Goal: Transaction & Acquisition: Purchase product/service

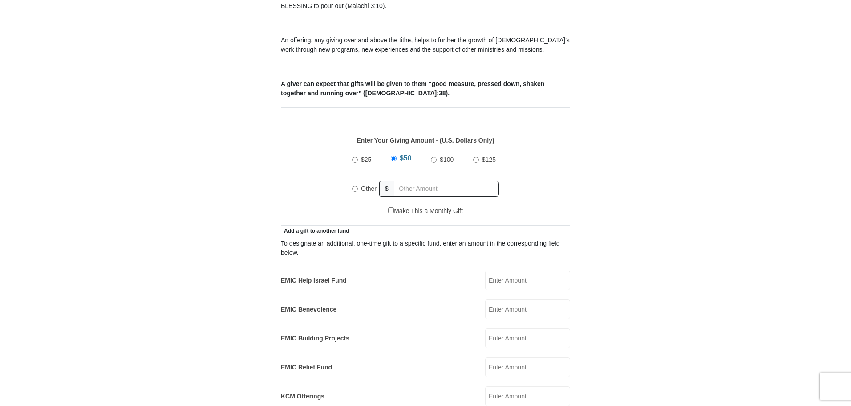
scroll to position [356, 0]
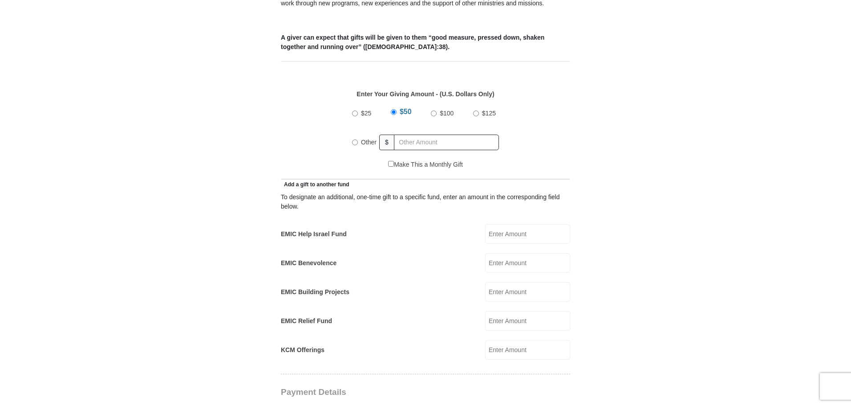
click at [503, 253] on input "EMIC Benevolence" at bounding box center [527, 263] width 85 height 20
type input "20"
click at [356, 135] on div "Other" at bounding box center [366, 142] width 28 height 20
click at [356, 139] on input "Other" at bounding box center [355, 142] width 6 height 6
radio input "true"
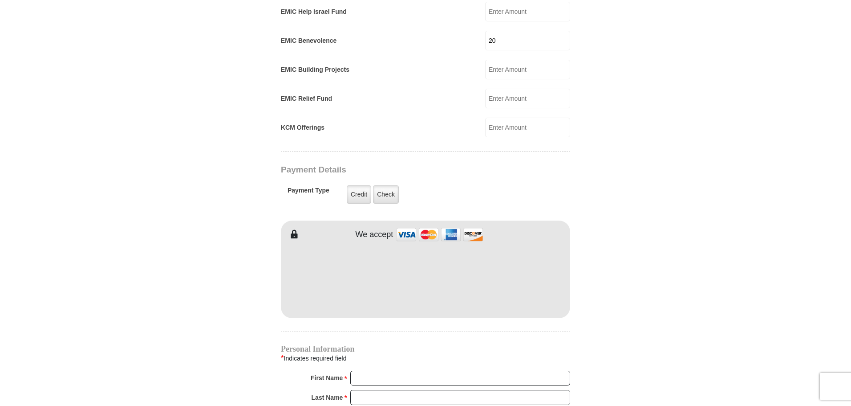
scroll to position [579, 0]
type input "[PERSON_NAME]"
type input "Koshi"
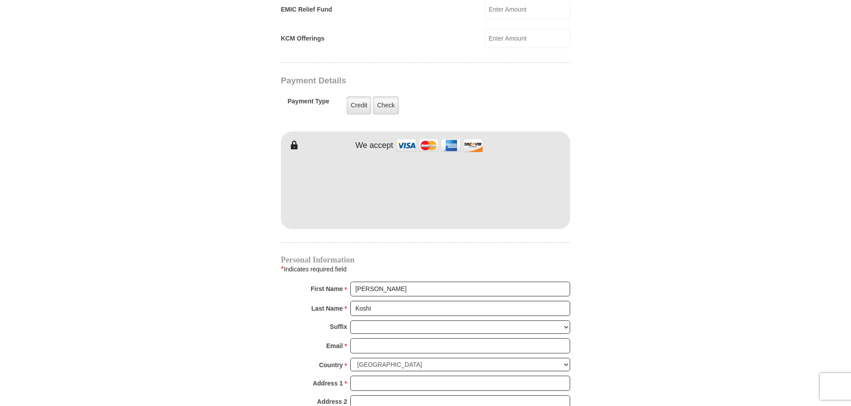
scroll to position [668, 0]
click at [199, 201] on form "[GEOGRAPHIC_DATA][DEMOGRAPHIC_DATA] Online Giving Because of gifts like yours, …" at bounding box center [425, 26] width 507 height 1317
click at [373, 337] on input "Email *" at bounding box center [460, 344] width 220 height 15
type input "[EMAIL_ADDRESS][DOMAIN_NAME]"
type input "[STREET_ADDRESS]"
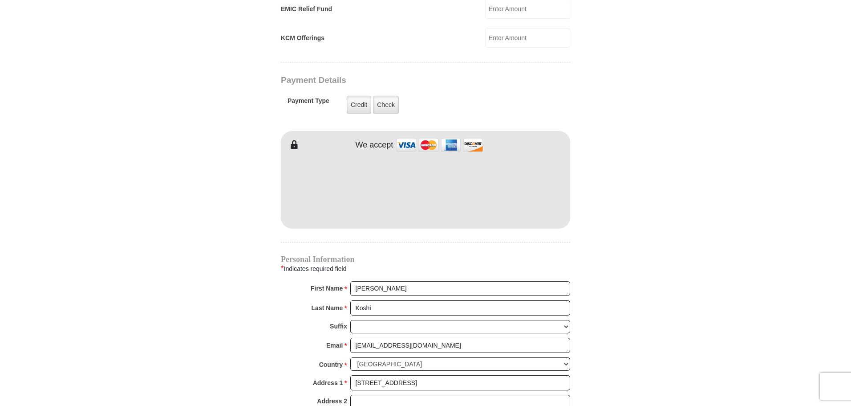
type input "SPARKS"
select select "NV"
type input "89434"
type input "7753860005"
click at [713, 308] on body "[GEOGRAPHIC_DATA][DEMOGRAPHIC_DATA] Online Giving Because of gifts like yours, …" at bounding box center [425, 147] width 851 height 1630
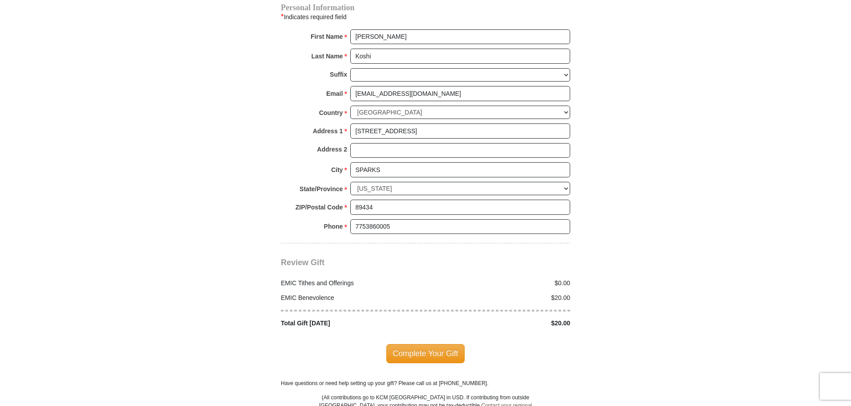
scroll to position [935, 0]
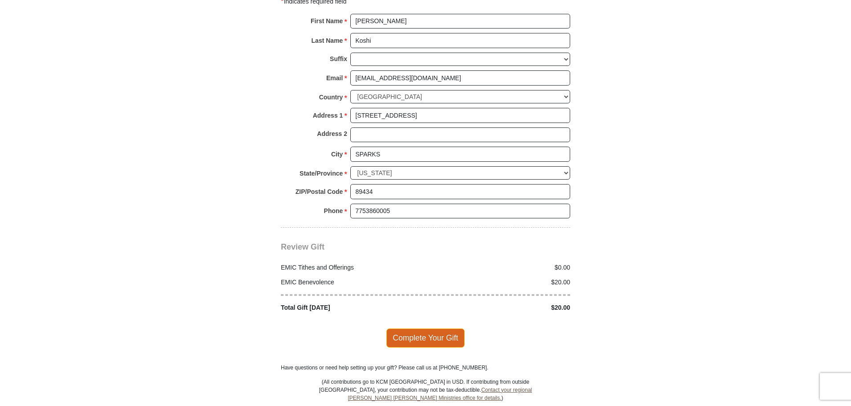
click at [439, 329] on span "Complete Your Gift" at bounding box center [425, 337] width 79 height 19
